Goal: Information Seeking & Learning: Learn about a topic

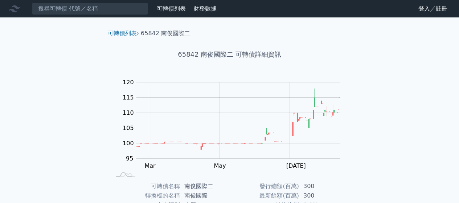
click at [90, 103] on div "可轉債列表 › 65842 南俊國際二 65842 南俊國際二 可轉債詳細資訊 Zoom Out 100 85 90 95 100 105 110 115 1…" at bounding box center [229, 181] width 279 height 328
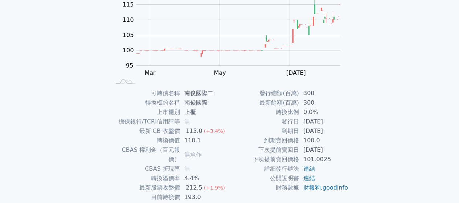
scroll to position [133, 0]
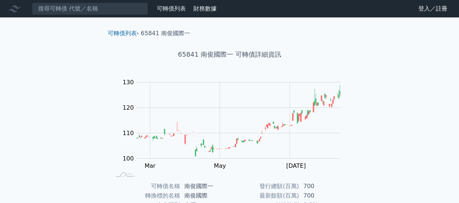
click at [110, 81] on div "Zoom Out 100 90 95 100 105 110 115 120 140 130 80 L [DATE] Mar May [DATE] Sep 1…" at bounding box center [229, 128] width 255 height 102
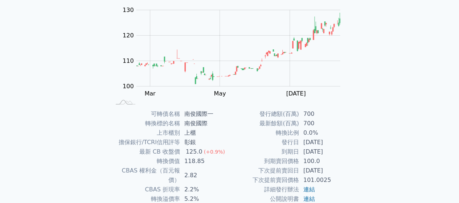
scroll to position [133, 0]
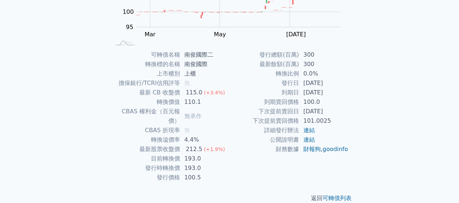
scroll to position [133, 0]
